Goal: Communication & Community: Answer question/provide support

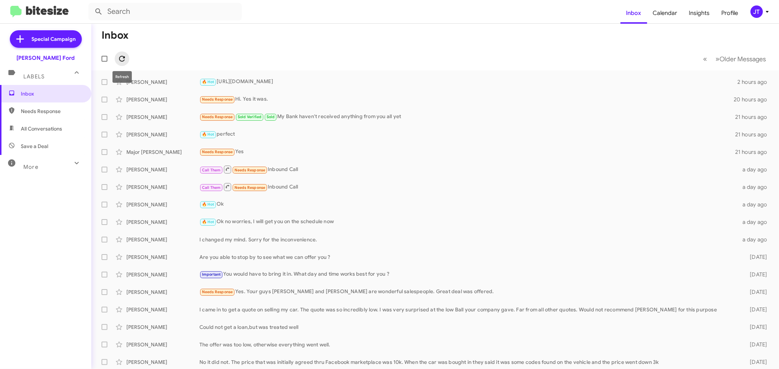
click at [125, 57] on icon at bounding box center [122, 58] width 9 height 9
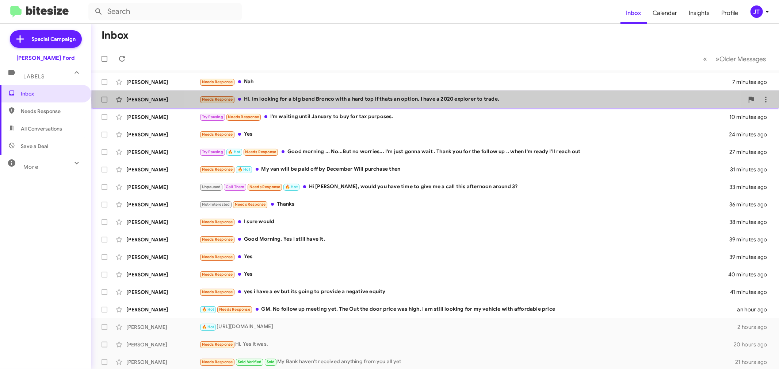
click at [437, 100] on div "Needs Response Hi. Im looking for a big bend Bronco with a hard top if thats an…" at bounding box center [471, 99] width 544 height 8
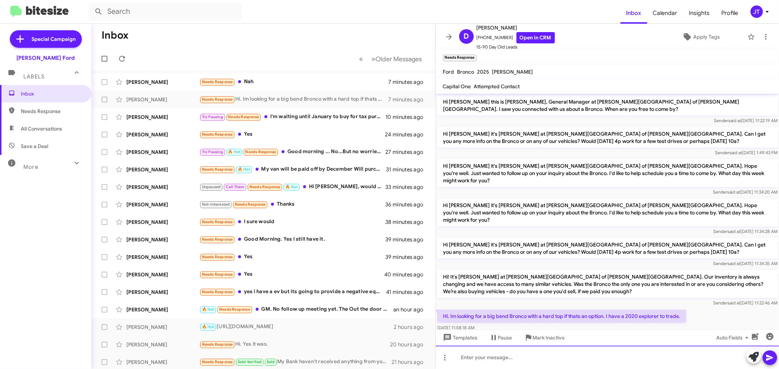
click at [574, 355] on div at bounding box center [608, 357] width 344 height 23
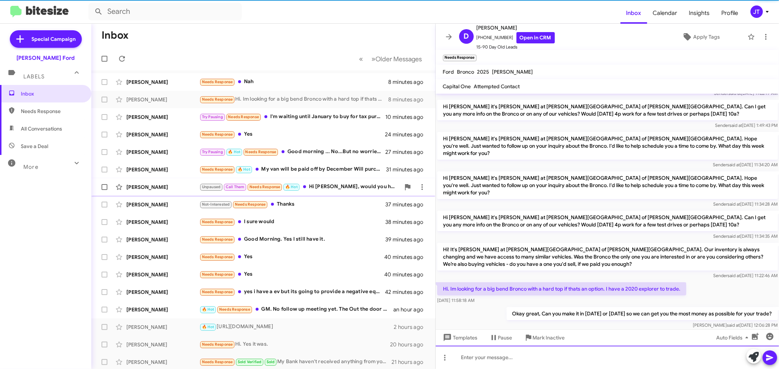
scroll to position [28, 0]
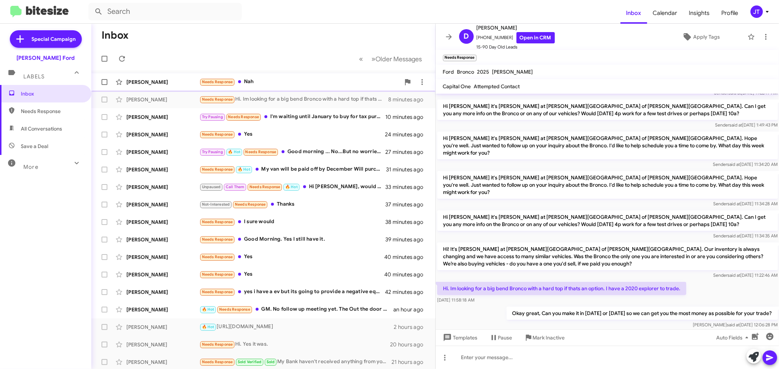
click at [277, 80] on div "Needs Response Nah" at bounding box center [299, 82] width 201 height 8
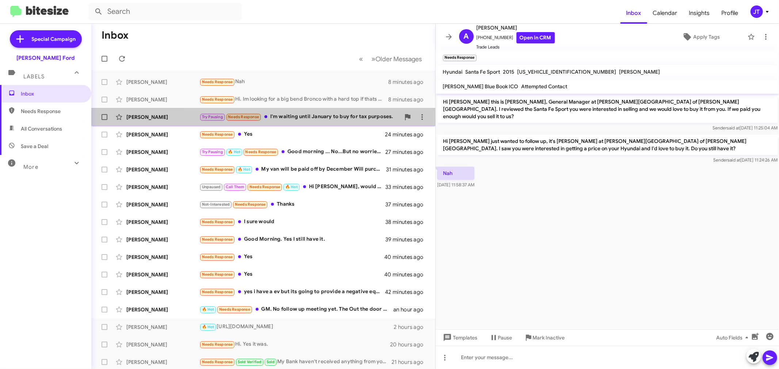
click at [287, 119] on div "Try Pausing Needs Response I'm waiting until January to buy for tax purposes." at bounding box center [299, 117] width 201 height 8
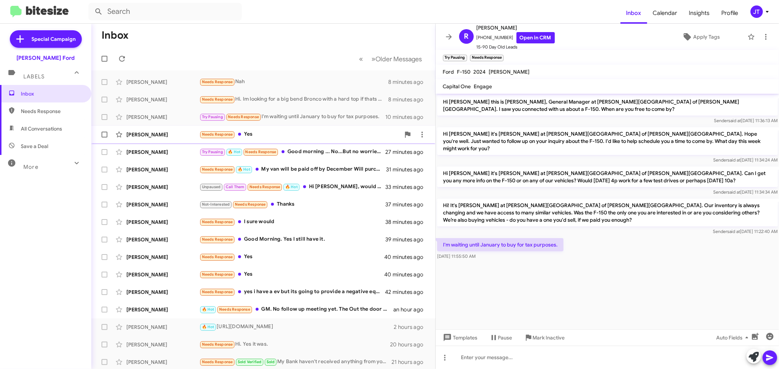
click at [298, 138] on div "Needs Response Yes" at bounding box center [299, 134] width 201 height 8
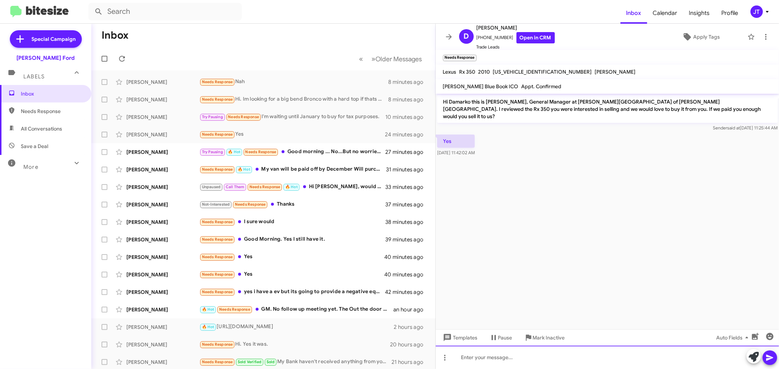
click at [574, 356] on div at bounding box center [608, 357] width 344 height 23
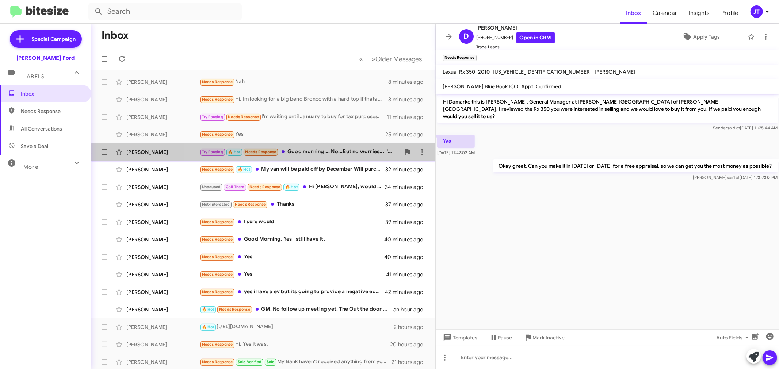
click at [340, 153] on div "Try Pausing 🔥 Hot Needs Response Good morning ... No...But no worries... I'm ju…" at bounding box center [299, 152] width 201 height 8
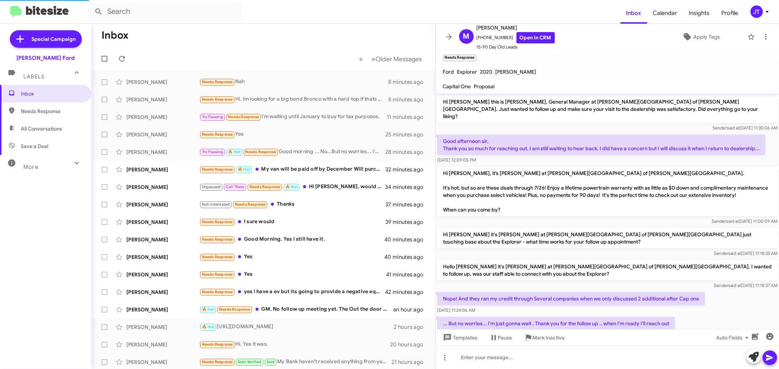
scroll to position [91, 0]
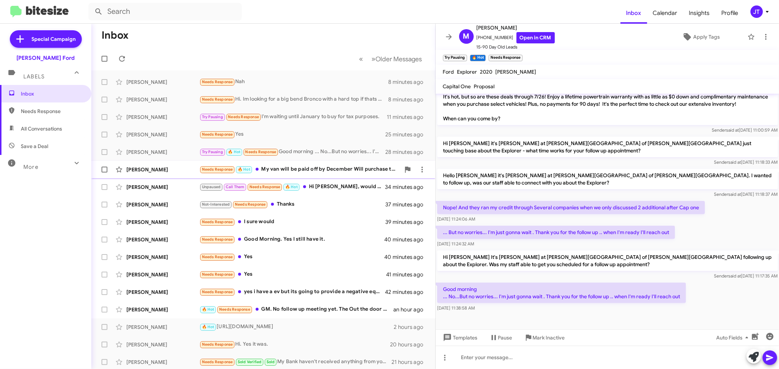
click at [312, 172] on div "Needs Response 🔥 Hot My van will be paid off by December Will purchase then" at bounding box center [299, 169] width 201 height 8
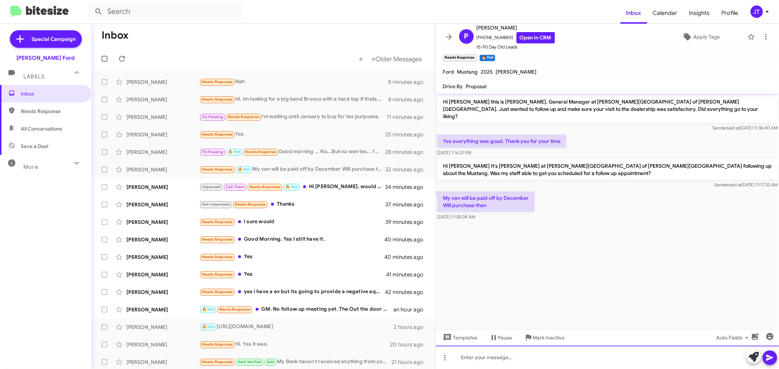
click at [488, 357] on div at bounding box center [608, 357] width 344 height 23
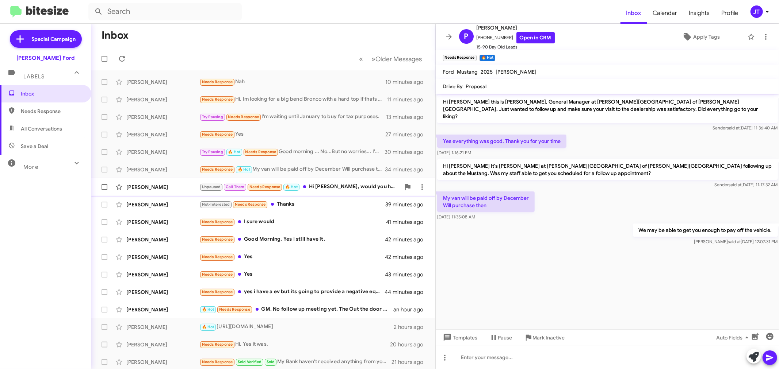
click at [337, 189] on div "Unpaused Call Them Needs Response 🔥 Hot Hi [PERSON_NAME], would you have time t…" at bounding box center [299, 187] width 201 height 8
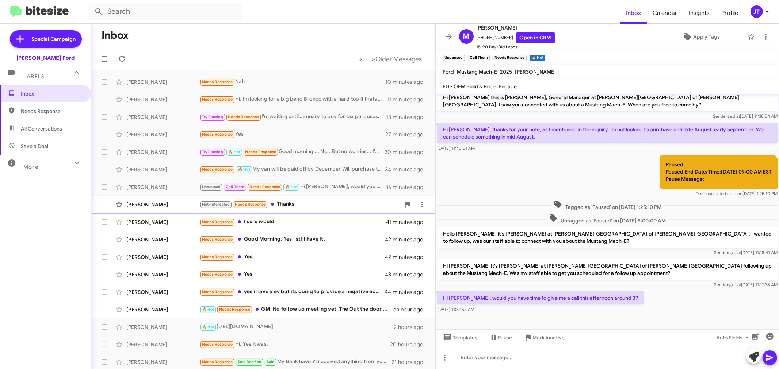
click at [334, 201] on div "Not-Interested Needs Response Thanks" at bounding box center [299, 204] width 201 height 8
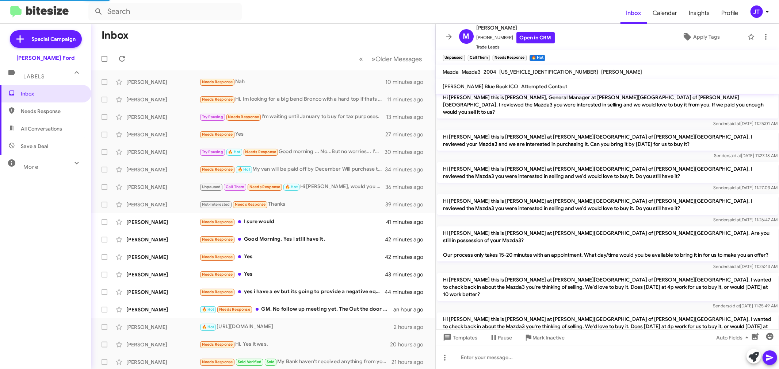
scroll to position [187, 0]
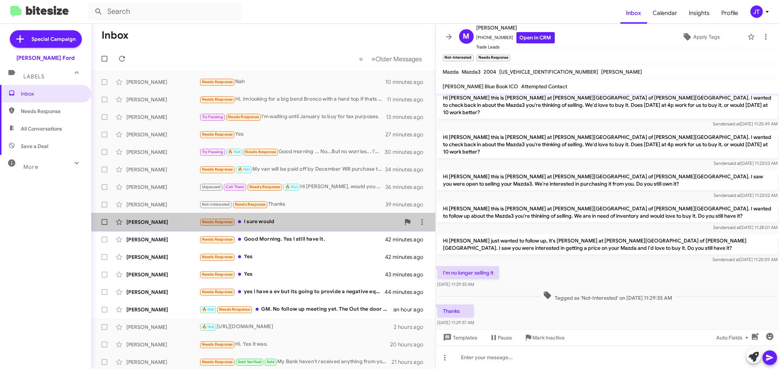
click at [296, 223] on div "Needs Response I sure would" at bounding box center [299, 222] width 201 height 8
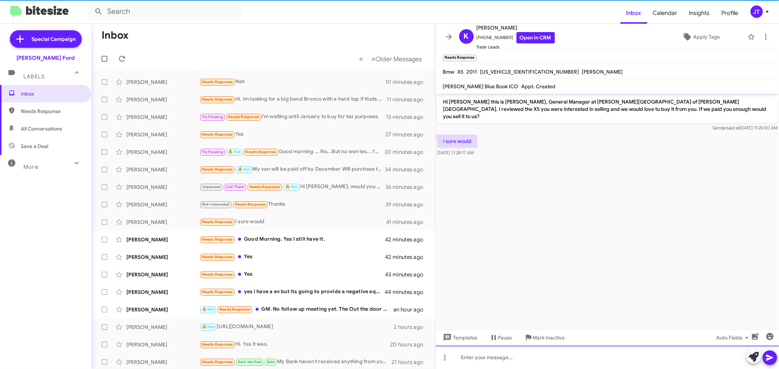
click at [543, 359] on div at bounding box center [608, 357] width 344 height 23
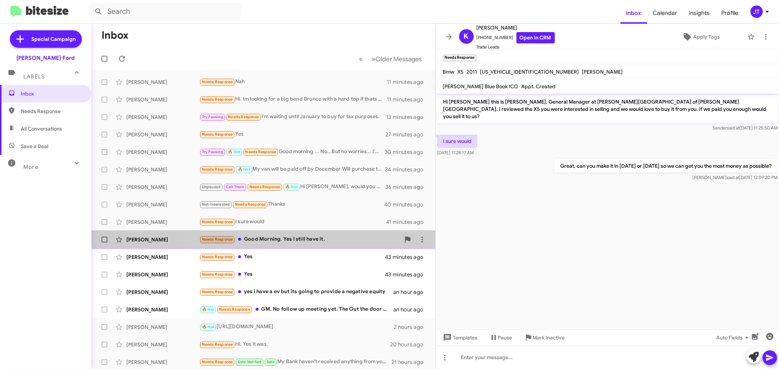
click at [336, 239] on div "Needs Response Good Morning. Yes I still have it." at bounding box center [299, 239] width 201 height 8
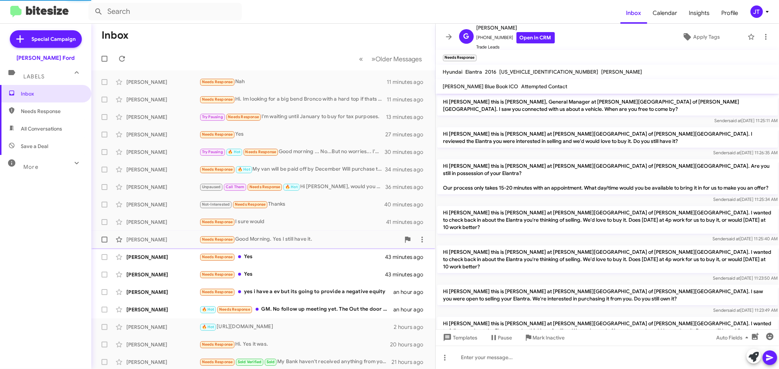
scroll to position [77, 0]
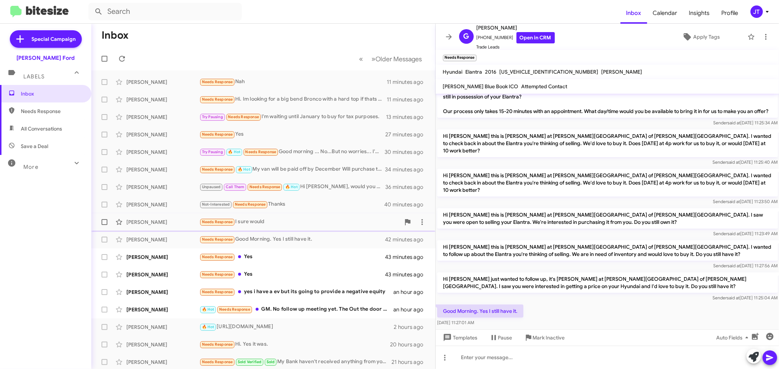
click at [295, 225] on div "Needs Response I sure would" at bounding box center [299, 222] width 201 height 8
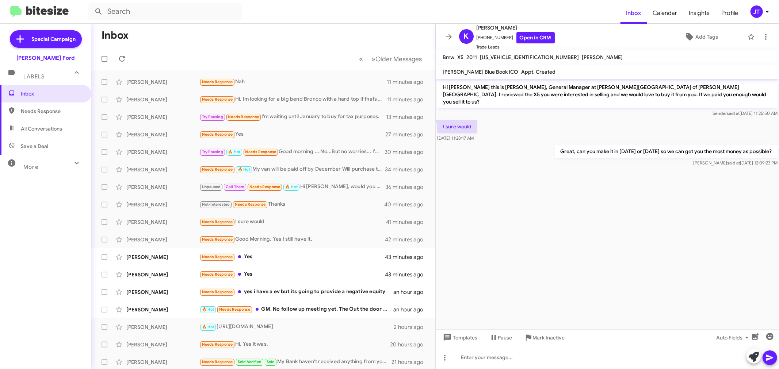
click at [584, 145] on p "Great, can you make it in [DATE] or [DATE] so we can get you the most money as …" at bounding box center [665, 151] width 223 height 13
copy p "Great, can you make it in [DATE] or [DATE] so we can get you the most money as …"
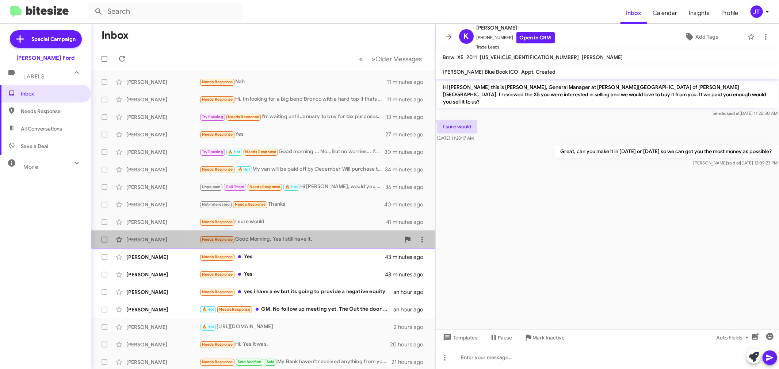
click at [292, 243] on div "Needs Response Good Morning. Yes I still have it." at bounding box center [299, 239] width 201 height 8
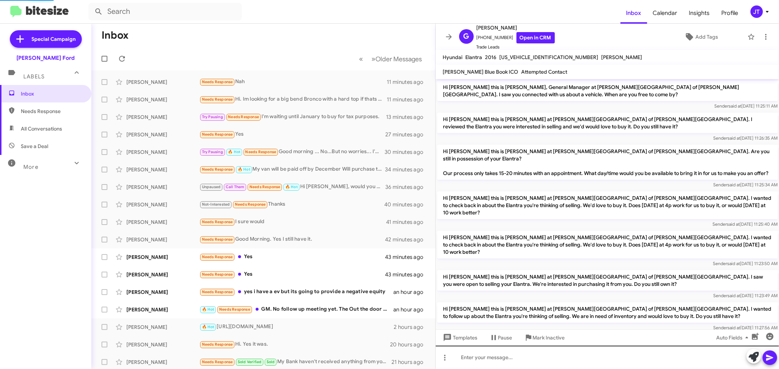
scroll to position [62, 0]
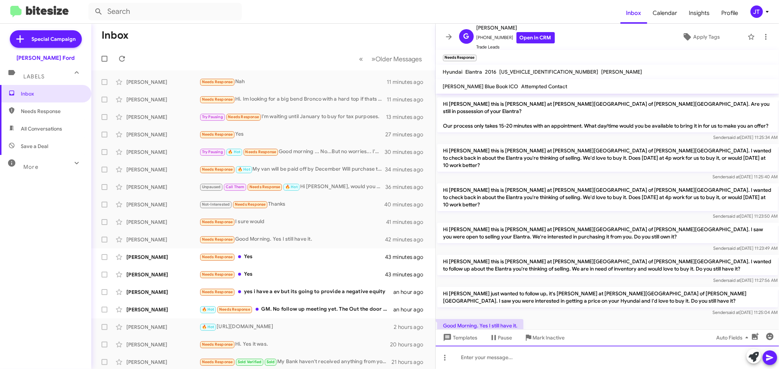
click at [541, 361] on div at bounding box center [608, 357] width 344 height 23
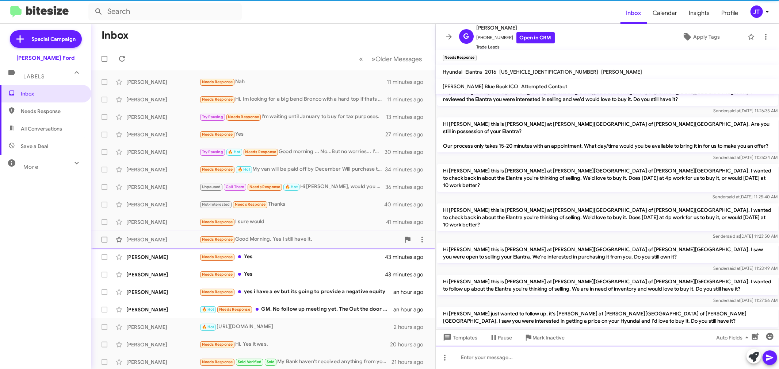
scroll to position [103, 0]
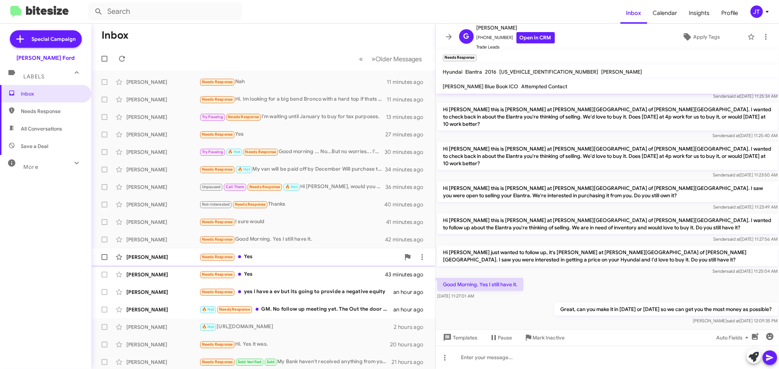
click at [293, 258] on div "Needs Response Yes" at bounding box center [299, 257] width 201 height 8
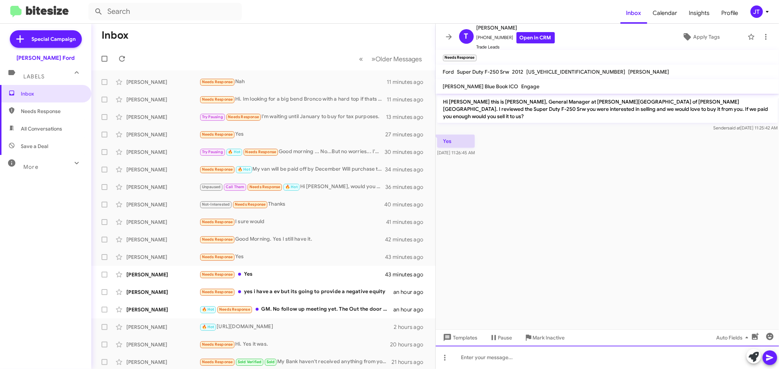
click at [550, 356] on div at bounding box center [608, 357] width 344 height 23
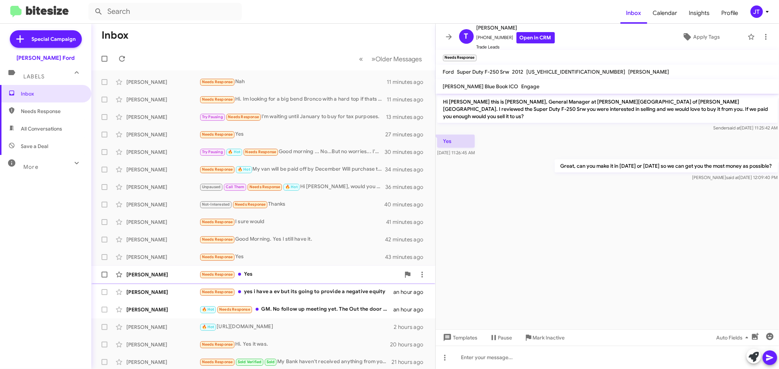
click at [314, 279] on div "[PERSON_NAME] Needs Response Yes 43 minutes ago" at bounding box center [263, 275] width 332 height 15
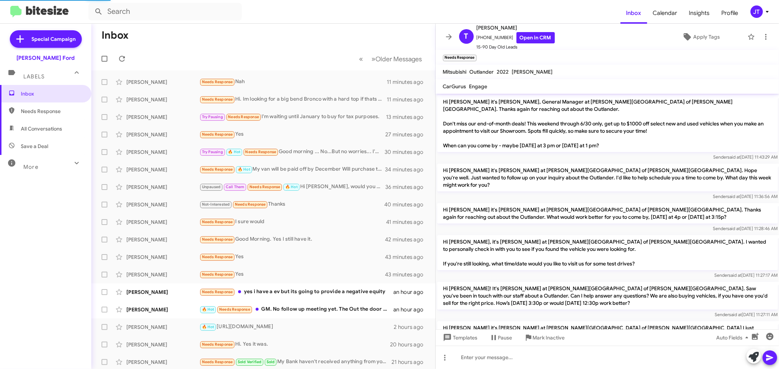
scroll to position [169, 0]
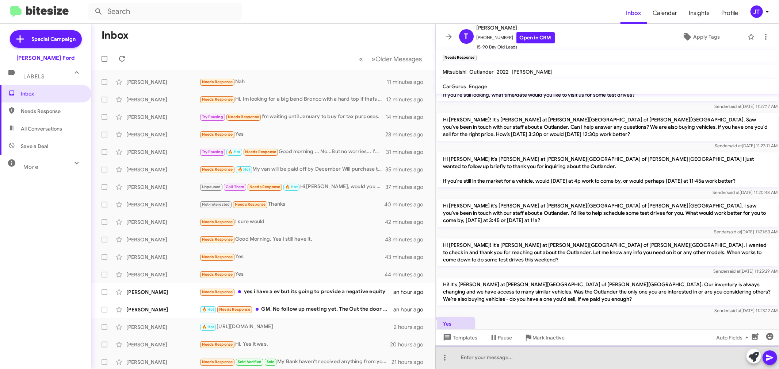
click at [495, 359] on div at bounding box center [608, 357] width 344 height 23
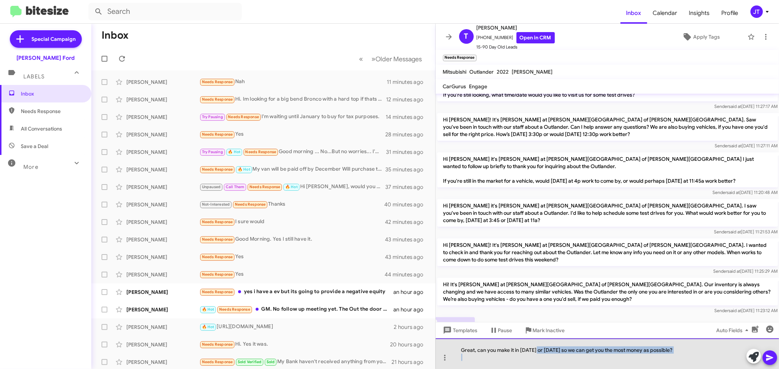
drag, startPoint x: 535, startPoint y: 351, endPoint x: 705, endPoint y: 356, distance: 170.5
click at [705, 356] on div "Great, can you make it in [DATE] or [DATE] so we can get you the most money as …" at bounding box center [608, 354] width 344 height 31
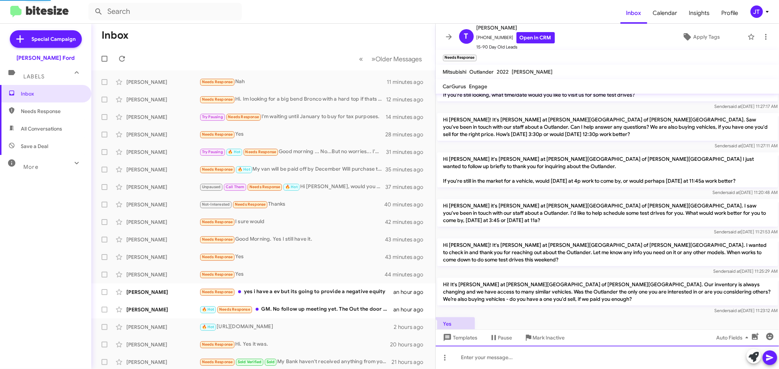
scroll to position [0, 0]
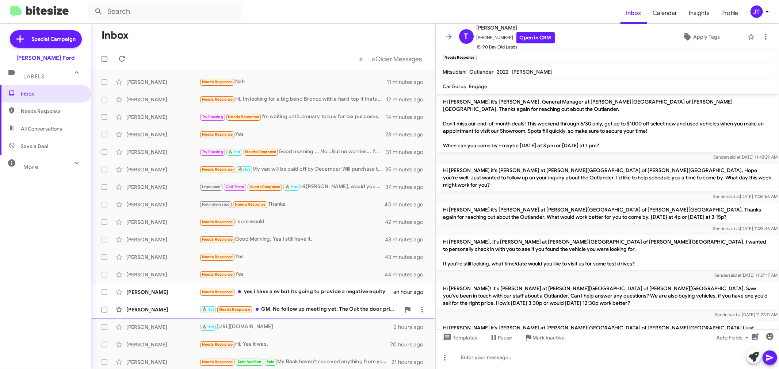
click at [326, 308] on div "🔥 Hot Needs Response GM. No follow up meeting yet. The Out the door price was h…" at bounding box center [299, 310] width 201 height 8
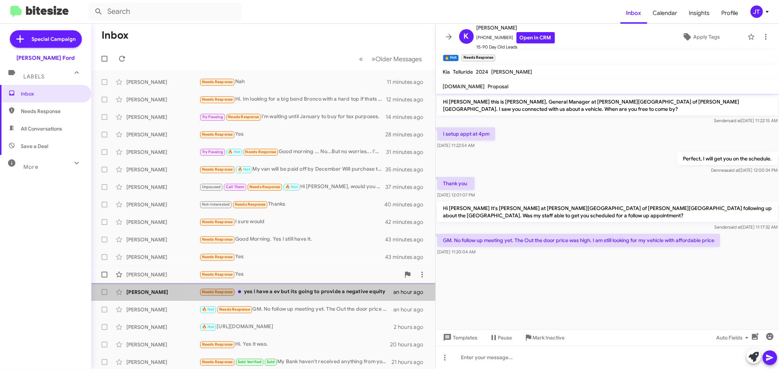
drag, startPoint x: 337, startPoint y: 295, endPoint x: 354, endPoint y: 283, distance: 20.8
click at [337, 295] on div "Needs Response yes i have a ev but its going to provide a negative equity" at bounding box center [296, 292] width 194 height 8
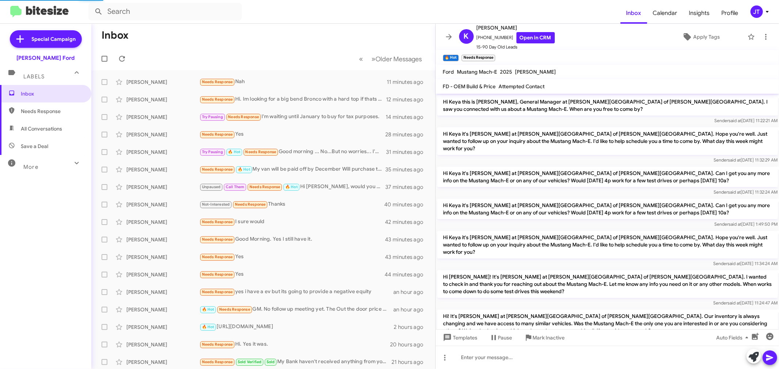
scroll to position [35, 0]
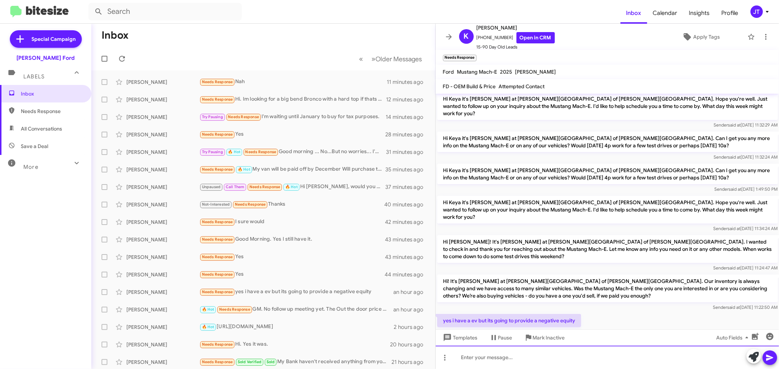
click at [557, 358] on div at bounding box center [608, 357] width 344 height 23
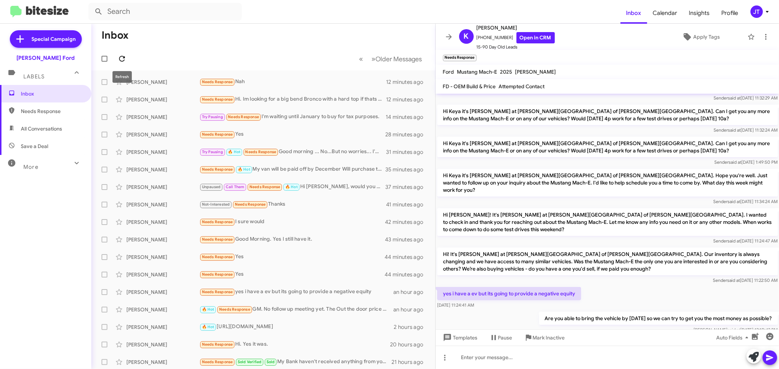
click at [125, 58] on icon at bounding box center [122, 58] width 9 height 9
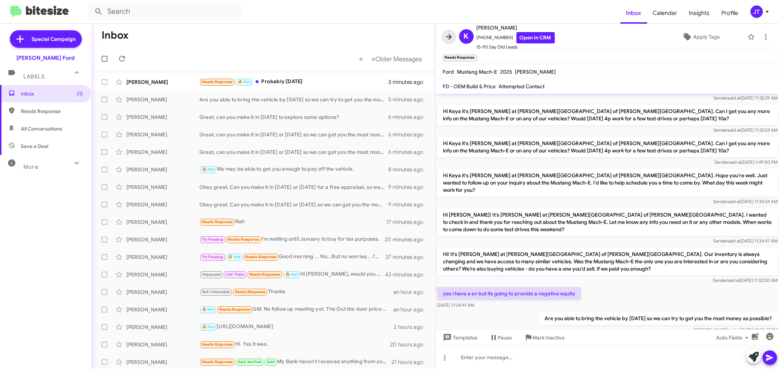
click at [450, 38] on icon at bounding box center [449, 36] width 6 height 5
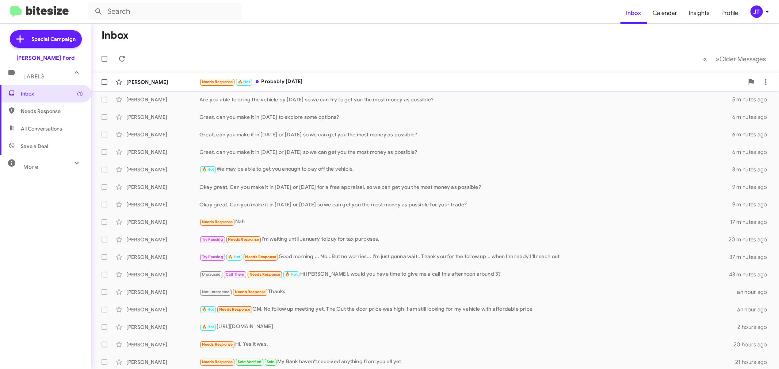
click at [294, 81] on div "Needs Response 🔥 Hot Probably [DATE]" at bounding box center [471, 82] width 544 height 8
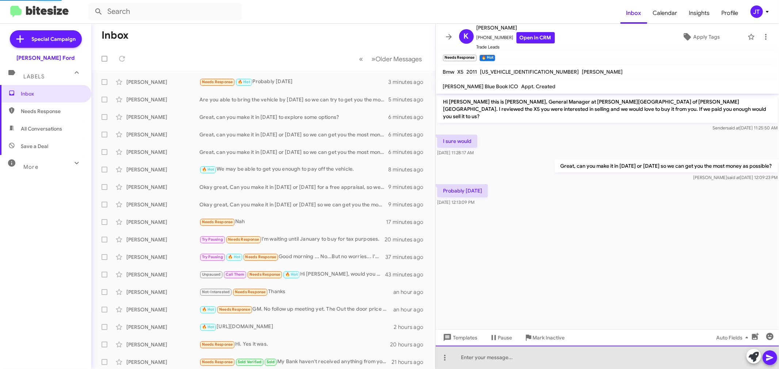
click at [531, 360] on div at bounding box center [608, 357] width 344 height 23
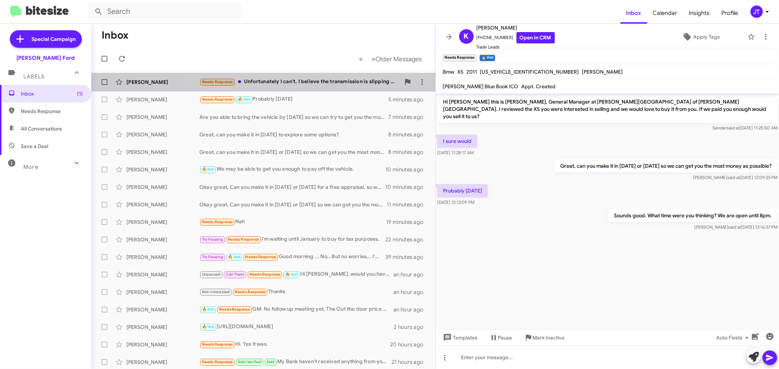
click at [336, 83] on div "Needs Response Unfortunately I can't. I believe the transmission is slipping an…" at bounding box center [299, 82] width 201 height 8
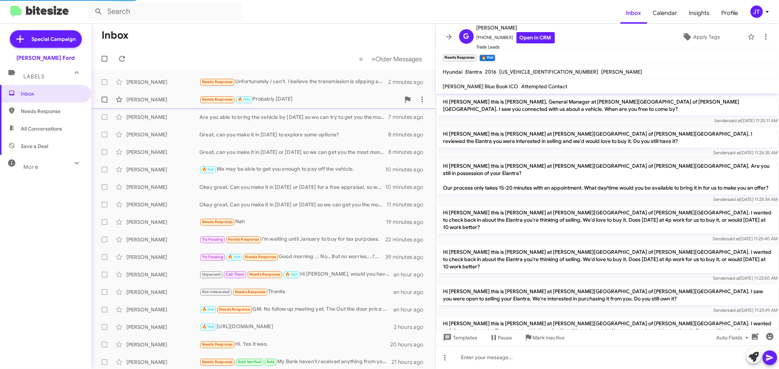
scroll to position [130, 0]
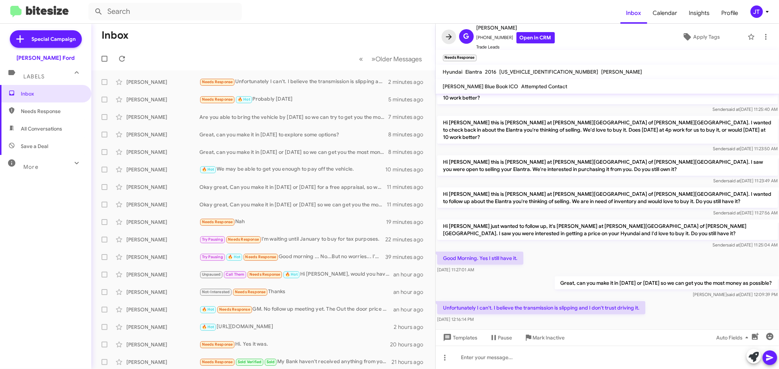
click at [446, 39] on icon at bounding box center [448, 36] width 9 height 9
